Goal: Ask a question

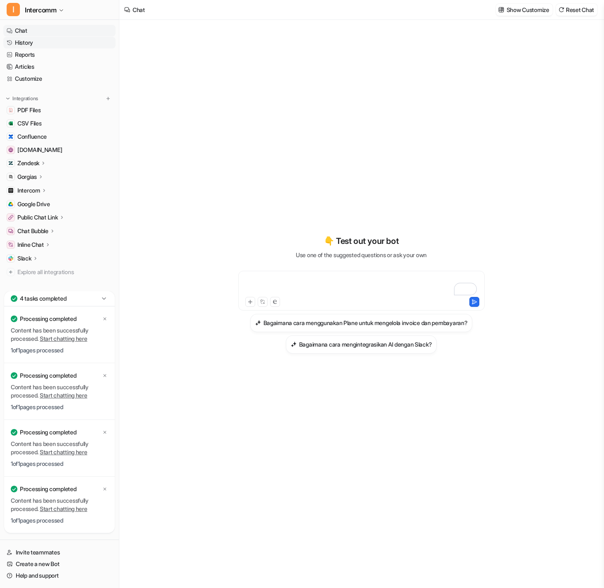
click at [47, 43] on link "History" at bounding box center [59, 43] width 112 height 12
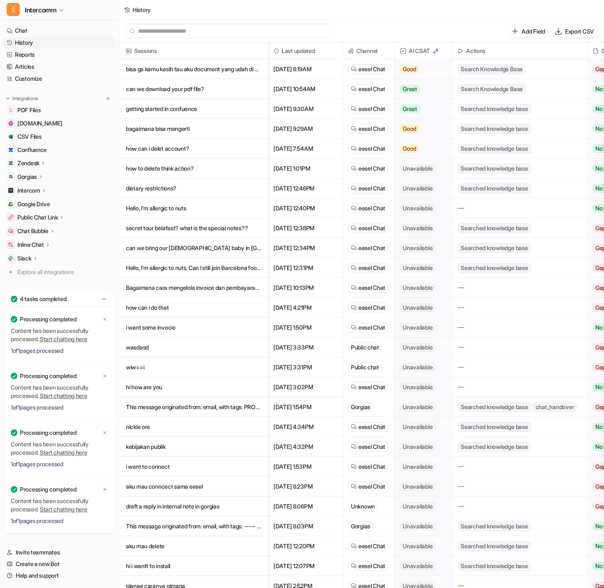
click at [185, 140] on p "how can i delet account?" at bounding box center [193, 149] width 135 height 20
